Goal: Information Seeking & Learning: Compare options

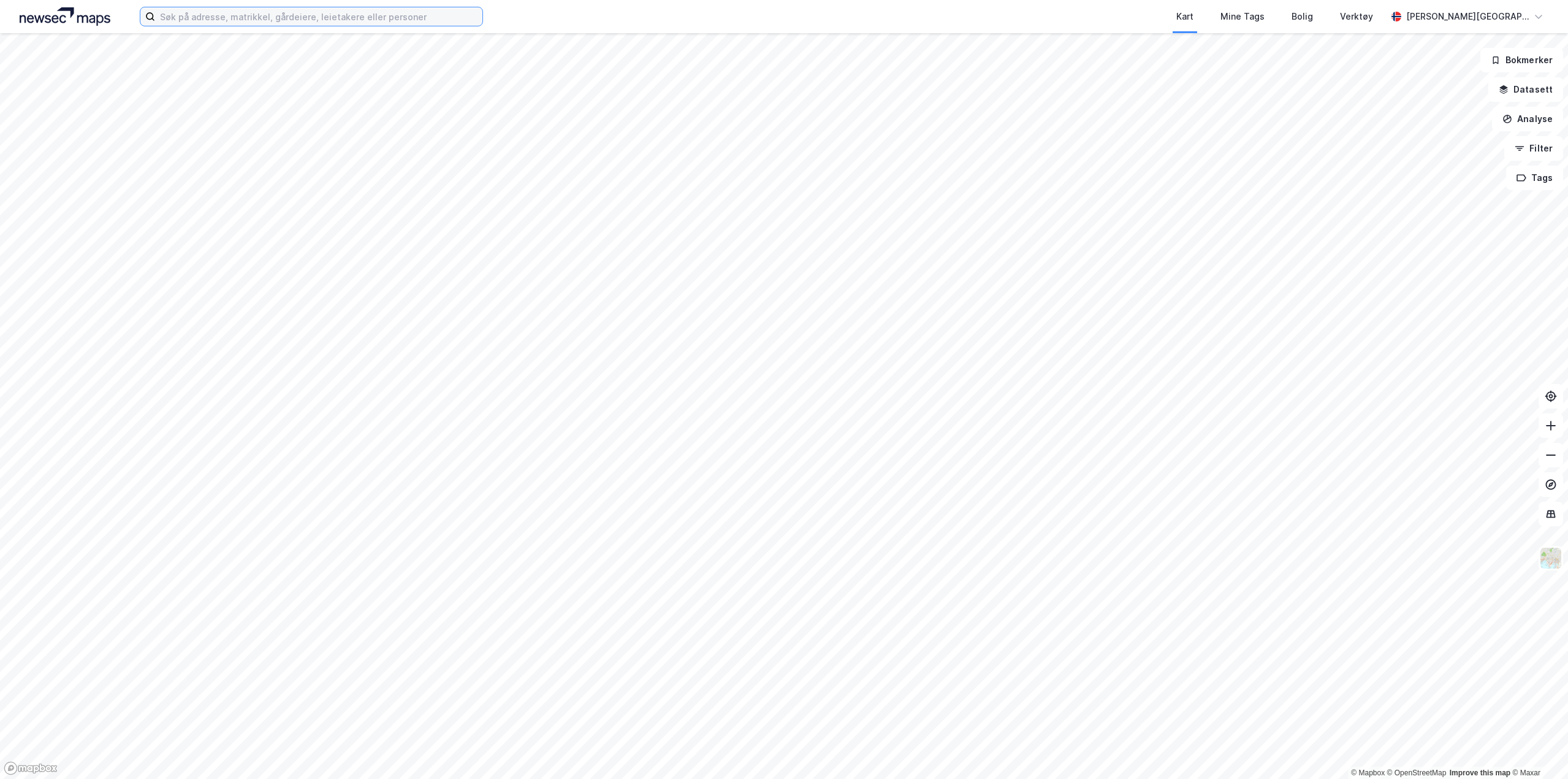
click at [347, 22] on input at bounding box center [318, 16] width 327 height 18
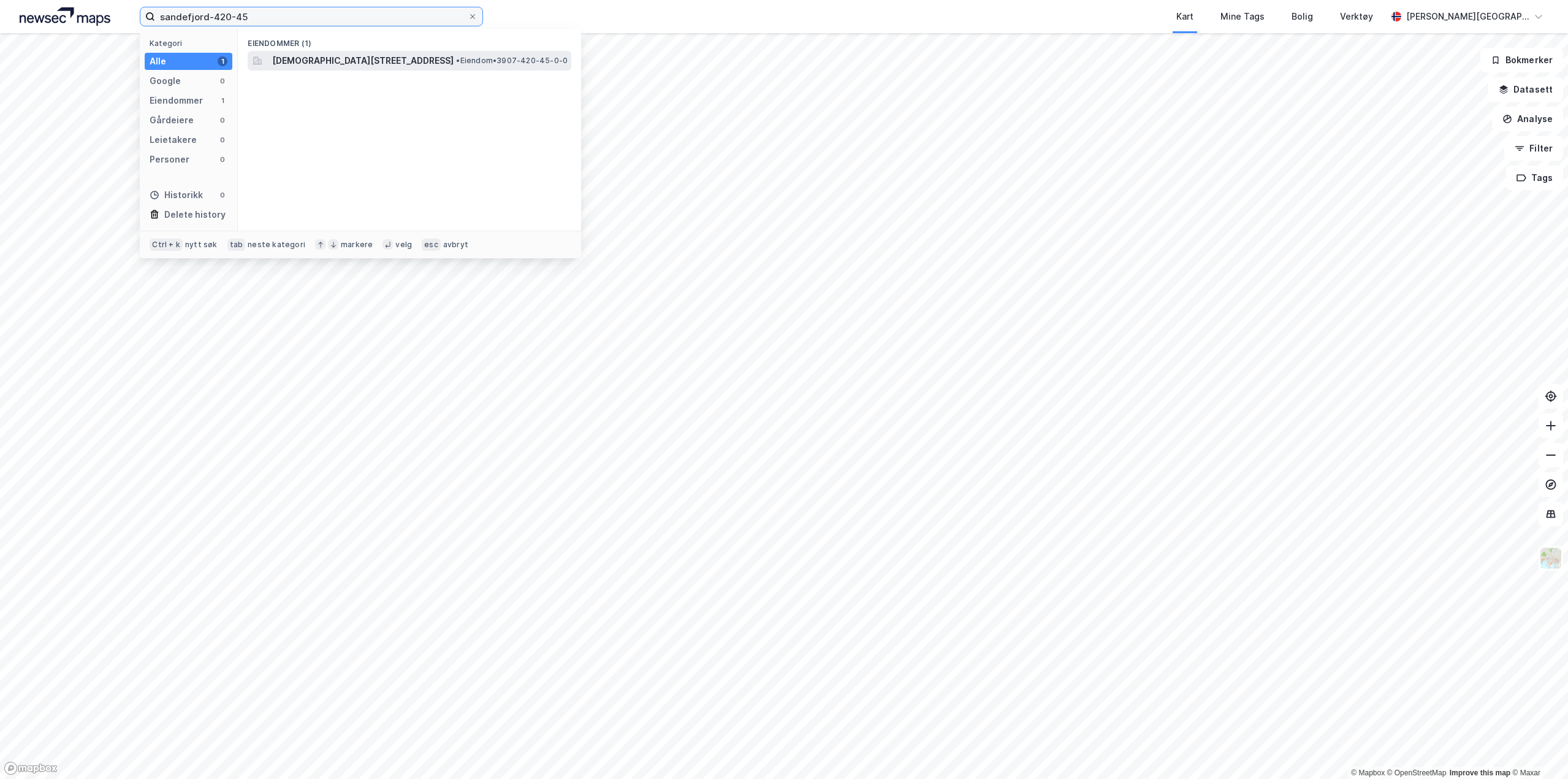
type input "sandefjord-420-45"
